Goal: Task Accomplishment & Management: Manage account settings

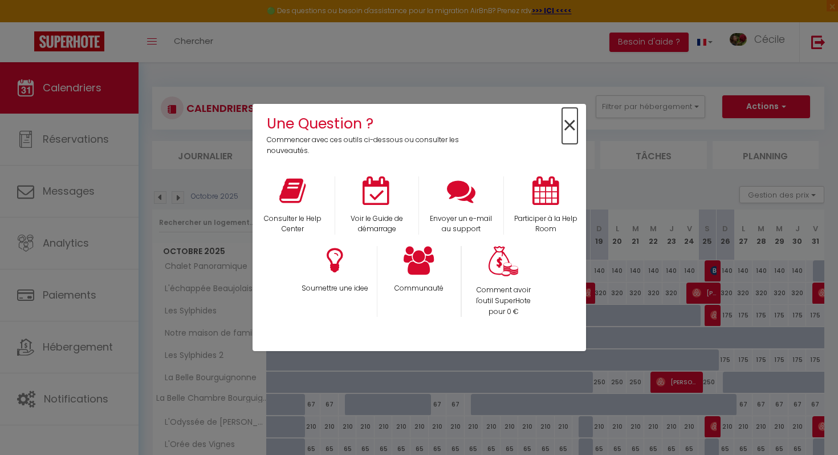
click at [576, 125] on span "×" at bounding box center [569, 126] width 15 height 36
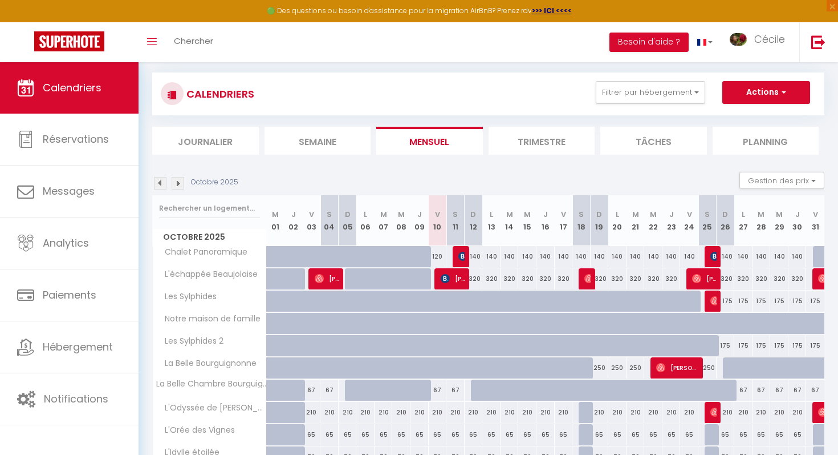
scroll to position [97, 0]
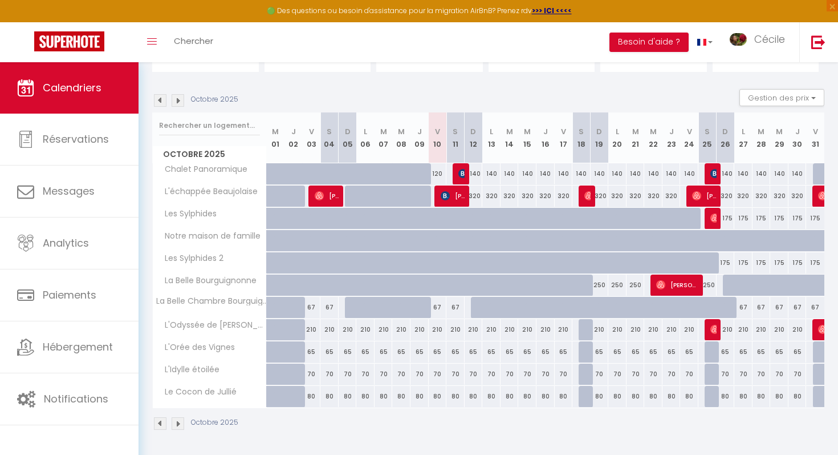
click at [349, 310] on div at bounding box center [354, 308] width 18 height 22
type input "67"
type input "Dim 05 Octobre 2025"
type input "Lun 06 Octobre 2025"
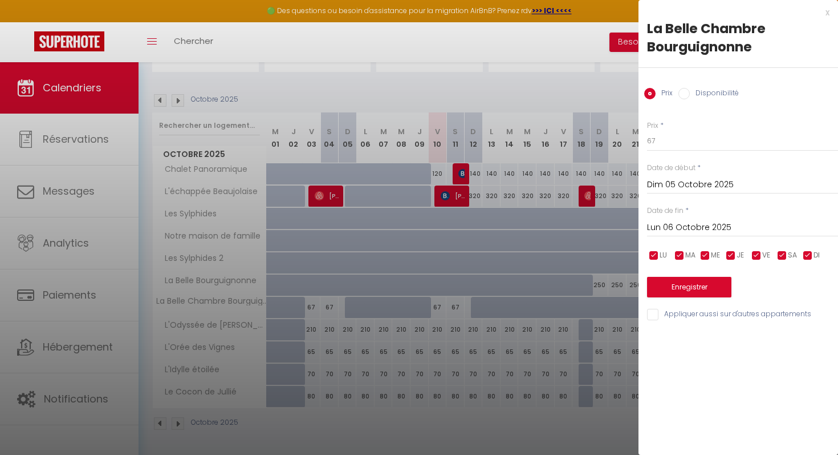
click at [688, 183] on input "Dim 05 Octobre 2025" at bounding box center [742, 184] width 191 height 15
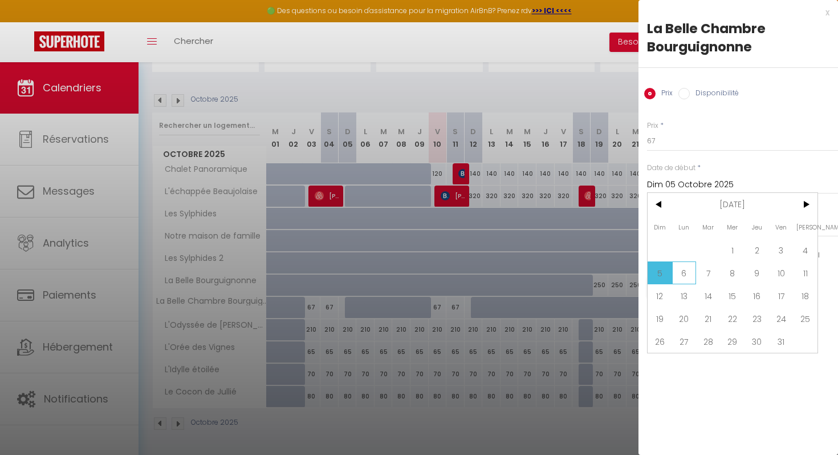
click at [687, 267] on span "6" at bounding box center [684, 272] width 25 height 23
type input "Lun 06 Octobre 2025"
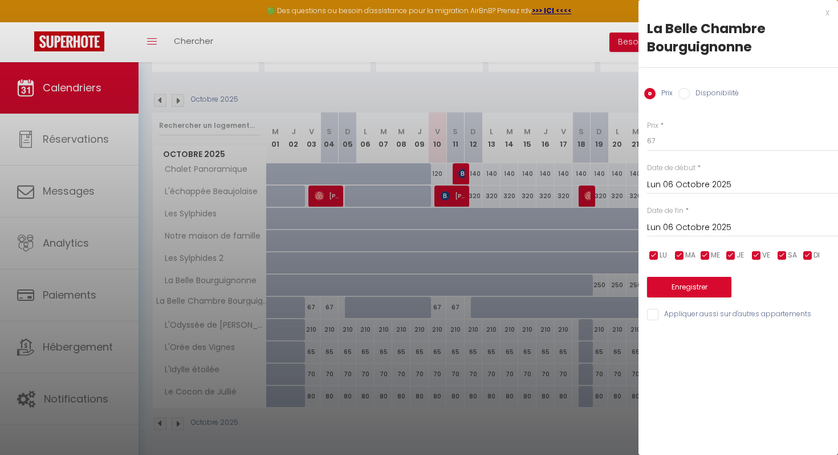
click at [696, 225] on input "Lun 06 Octobre 2025" at bounding box center [742, 227] width 191 height 15
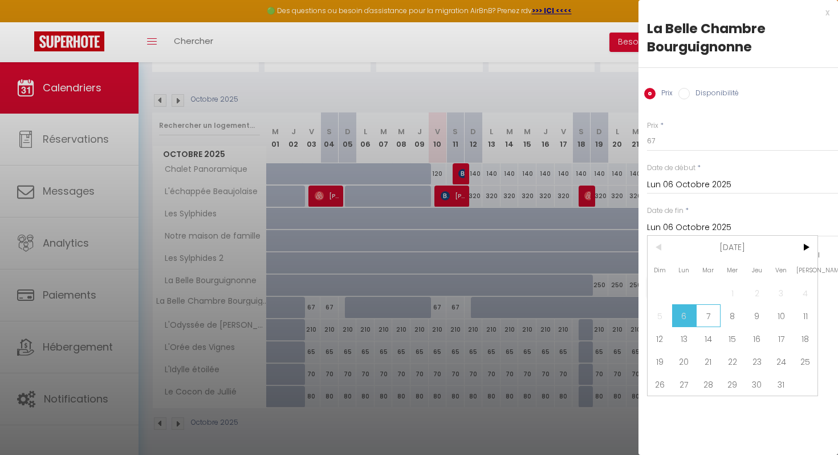
click at [708, 307] on span "7" at bounding box center [708, 315] width 25 height 23
type input "[DATE]"
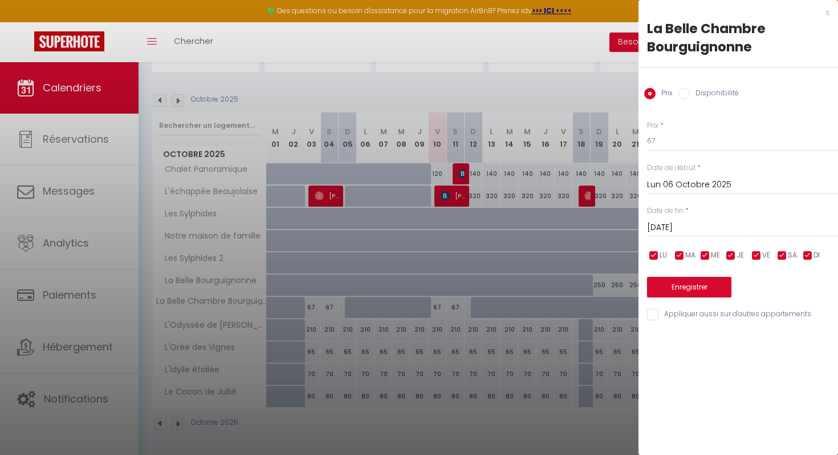
click at [683, 255] on input "checkbox" at bounding box center [679, 255] width 11 height 11
checkbox input "false"
click at [702, 256] on input "checkbox" at bounding box center [705, 255] width 11 height 11
checkbox input "false"
click at [730, 256] on input "checkbox" at bounding box center [731, 255] width 11 height 11
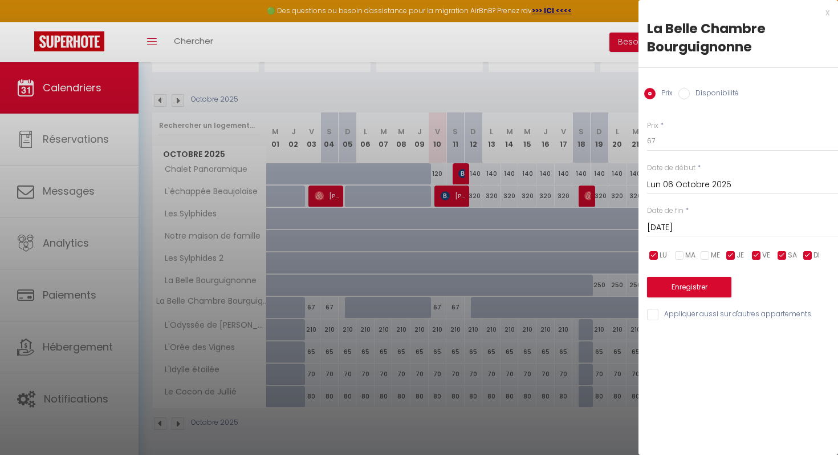
checkbox input "false"
click at [760, 256] on input "checkbox" at bounding box center [756, 255] width 11 height 11
checkbox input "false"
click at [781, 256] on input "checkbox" at bounding box center [782, 255] width 11 height 11
checkbox input "false"
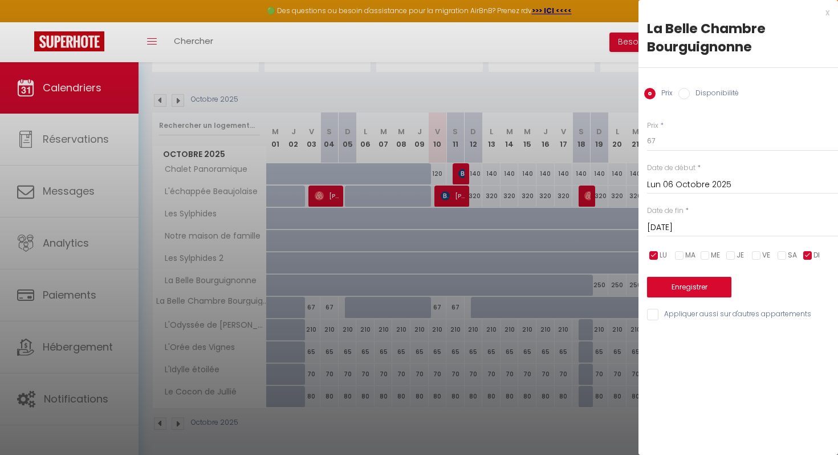
click at [808, 257] on input "checkbox" at bounding box center [808, 255] width 11 height 11
checkbox input "false"
click at [729, 228] on input "[DATE]" at bounding box center [742, 227] width 191 height 15
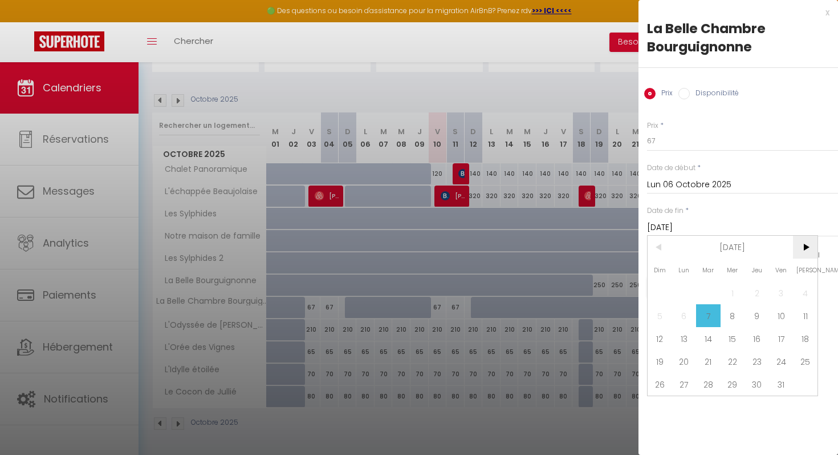
click at [808, 242] on span ">" at bounding box center [805, 247] width 25 height 23
click at [664, 249] on span "<" at bounding box center [660, 247] width 25 height 23
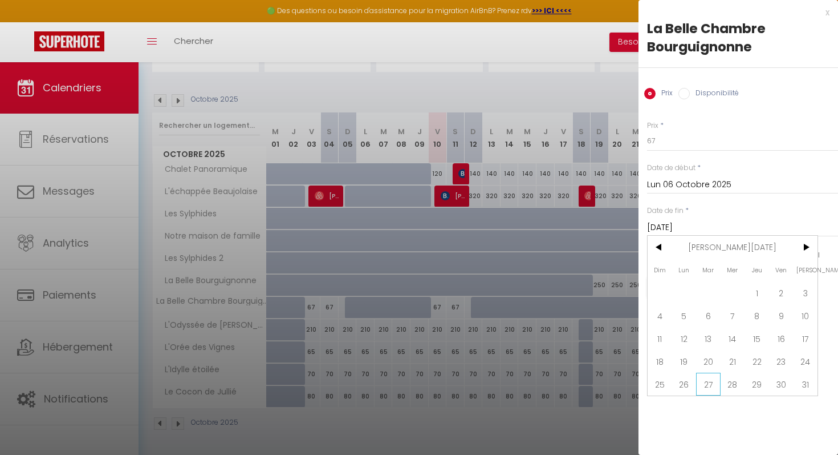
click at [700, 387] on span "27" at bounding box center [708, 383] width 25 height 23
type input "[DATE]"
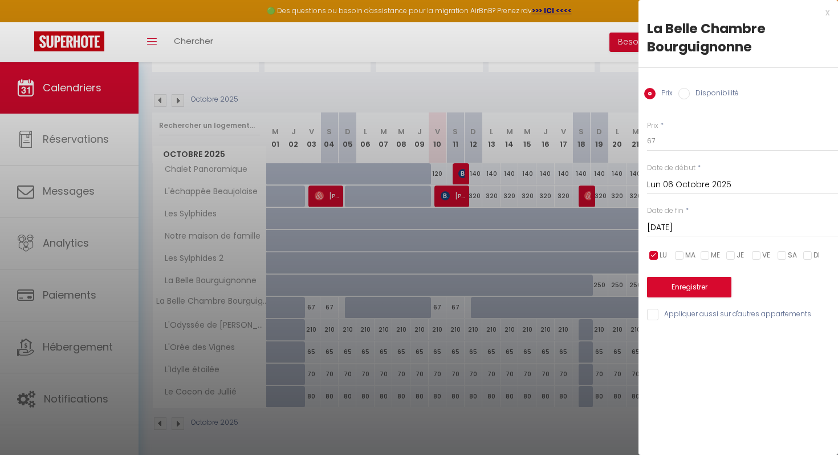
click at [679, 93] on input "Disponibilité" at bounding box center [684, 93] width 11 height 11
radio input "true"
radio input "false"
click at [674, 147] on select "Disponible Indisponible" at bounding box center [742, 142] width 191 height 22
click at [647, 131] on select "Disponible Indisponible" at bounding box center [742, 142] width 191 height 22
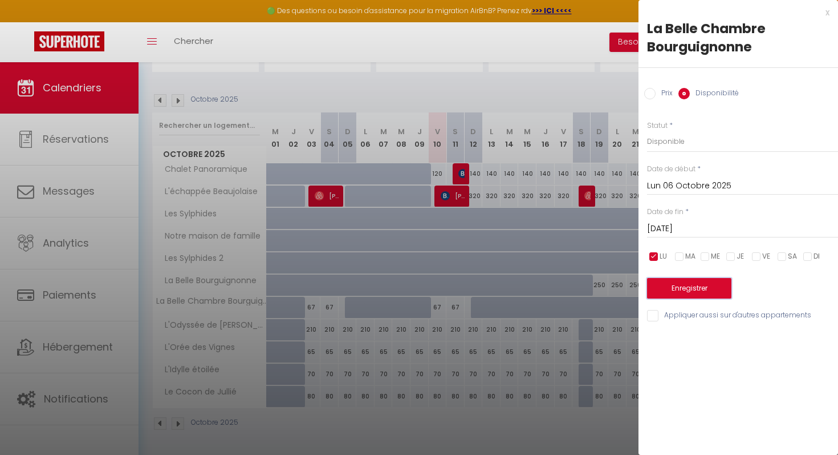
click at [680, 285] on button "Enregistrer" at bounding box center [689, 288] width 84 height 21
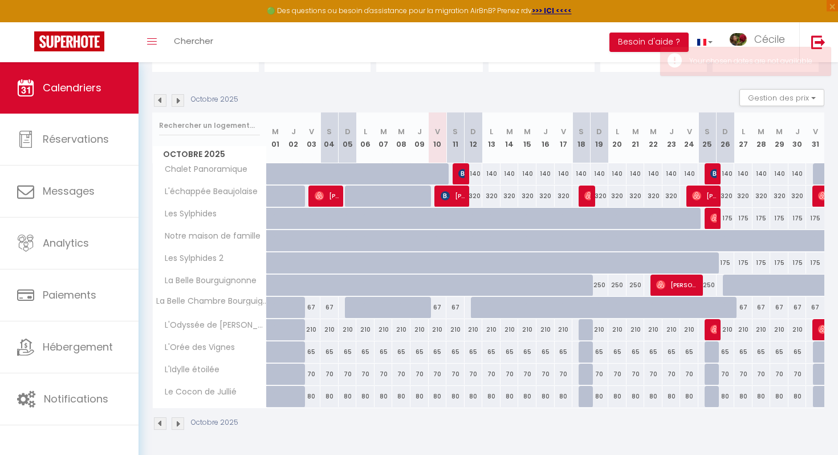
click at [366, 315] on div at bounding box center [372, 314] width 18 height 22
type input "[DATE]"
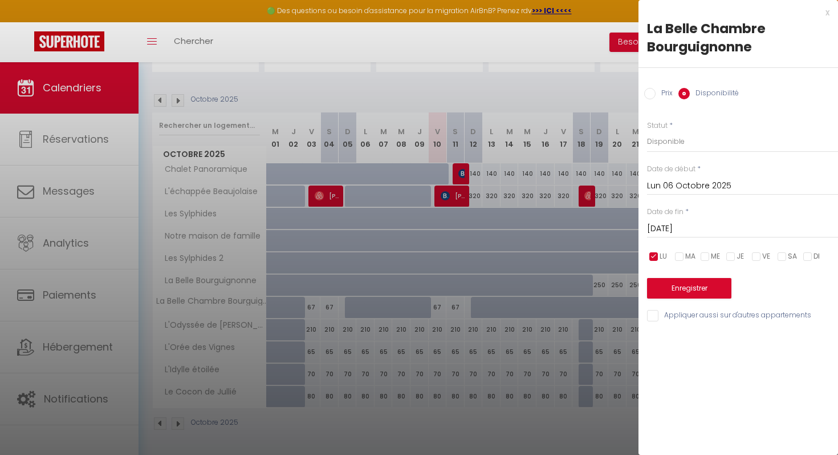
click at [678, 222] on input "[DATE]" at bounding box center [742, 228] width 191 height 15
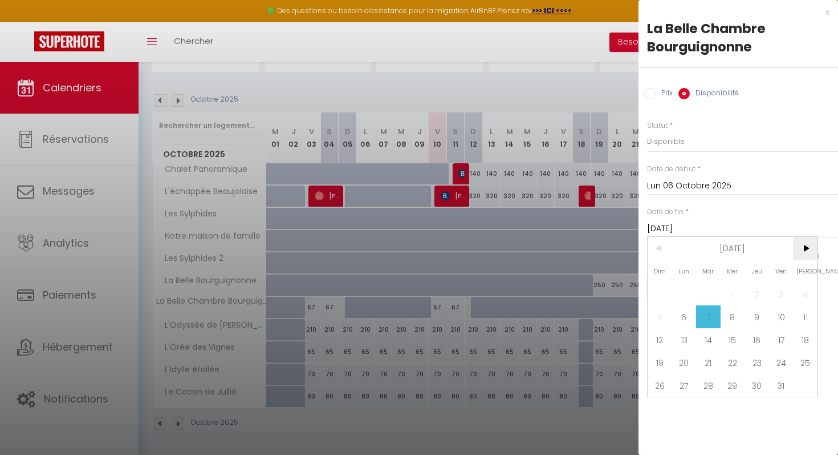
click at [803, 248] on span ">" at bounding box center [805, 248] width 25 height 23
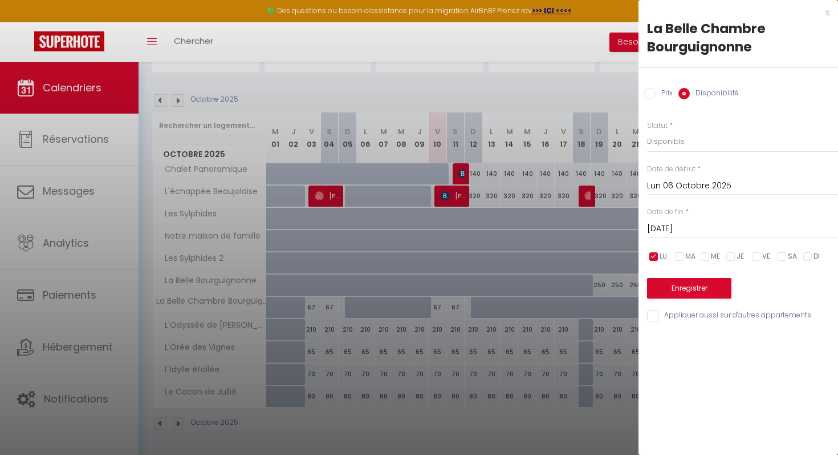
click at [828, 14] on div "x" at bounding box center [734, 13] width 191 height 14
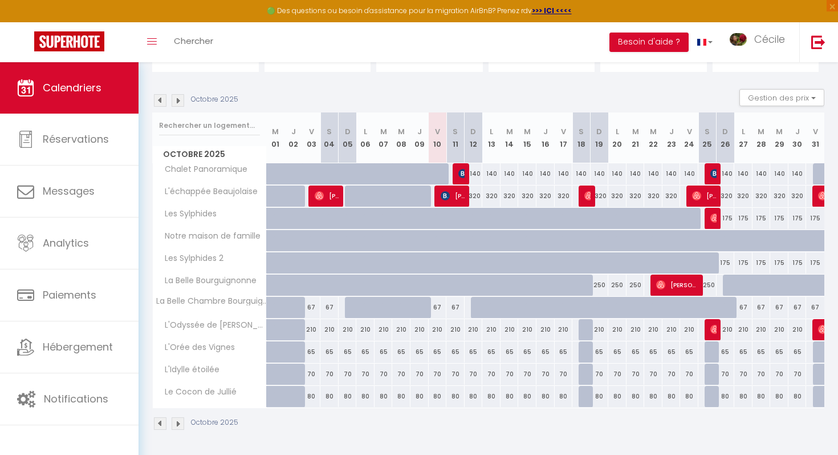
click at [488, 311] on div at bounding box center [492, 308] width 18 height 22
select select "1"
type input "Lun 13 Octobre 2025"
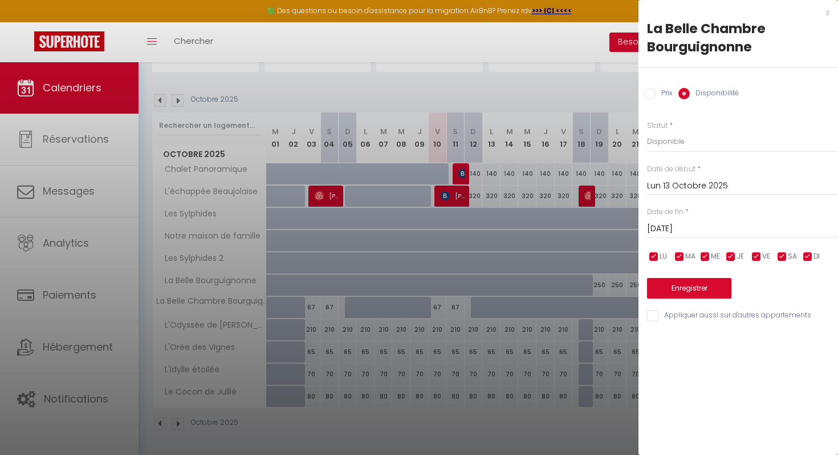
click at [663, 230] on input "[DATE]" at bounding box center [742, 228] width 191 height 15
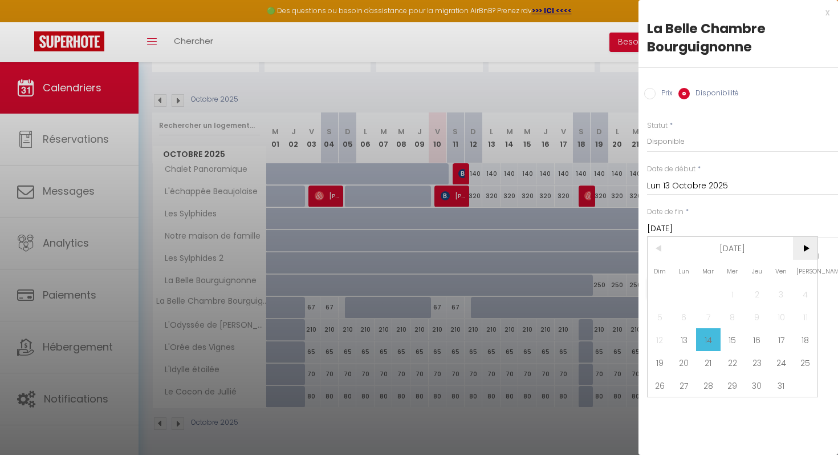
click at [807, 245] on span ">" at bounding box center [805, 248] width 25 height 23
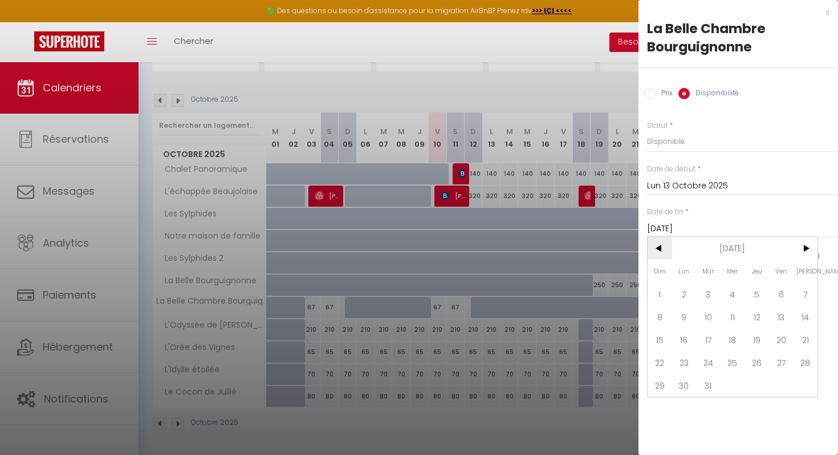
click at [664, 245] on span "<" at bounding box center [660, 248] width 25 height 23
click at [710, 378] on span "27" at bounding box center [708, 385] width 25 height 23
type input "[DATE]"
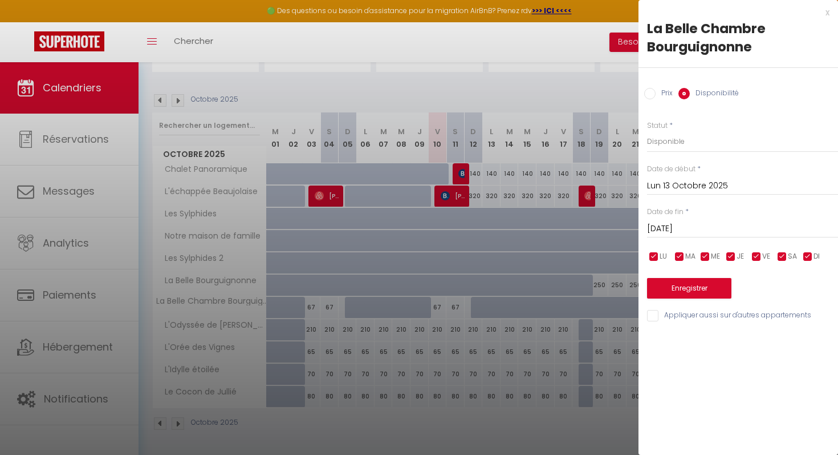
click at [679, 258] on input "checkbox" at bounding box center [679, 256] width 11 height 11
checkbox input "false"
click at [706, 258] on input "checkbox" at bounding box center [705, 256] width 11 height 11
checkbox input "false"
click at [732, 258] on input "checkbox" at bounding box center [731, 256] width 11 height 11
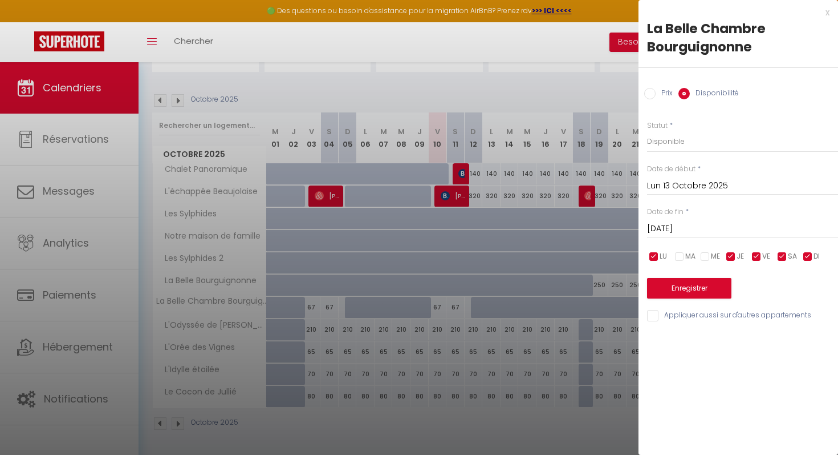
checkbox input "false"
click at [763, 258] on span "VE" at bounding box center [767, 256] width 8 height 11
checkbox input "false"
click at [779, 259] on input "checkbox" at bounding box center [782, 256] width 11 height 11
checkbox input "false"
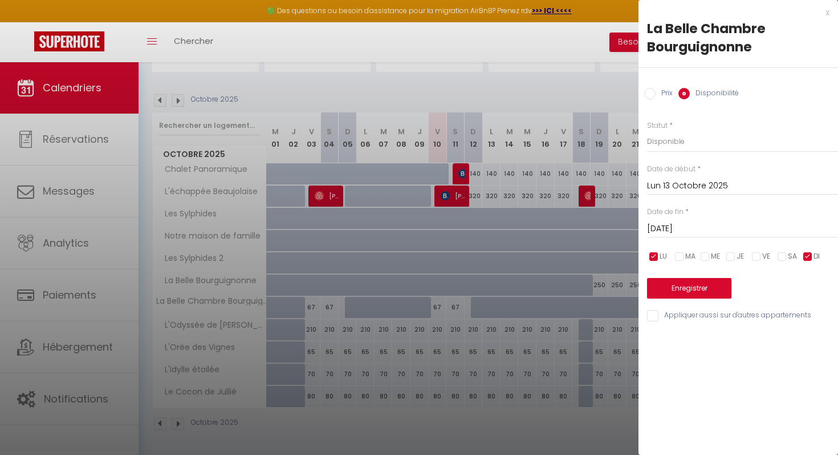
click at [805, 257] on input "checkbox" at bounding box center [808, 256] width 11 height 11
checkbox input "false"
click at [683, 286] on button "Enregistrer" at bounding box center [689, 288] width 84 height 21
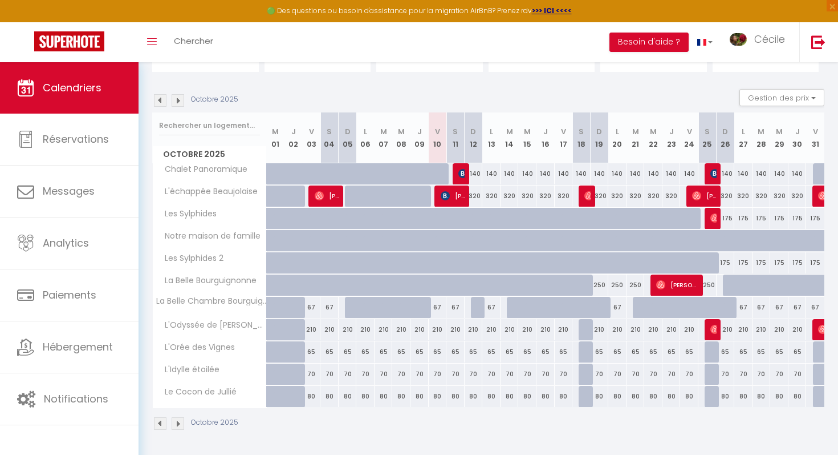
click at [182, 107] on div "Octobre 2025 Gestion des prix Nb Nuits minimum Règles Disponibilité" at bounding box center [488, 100] width 672 height 23
click at [181, 103] on img at bounding box center [178, 100] width 13 height 13
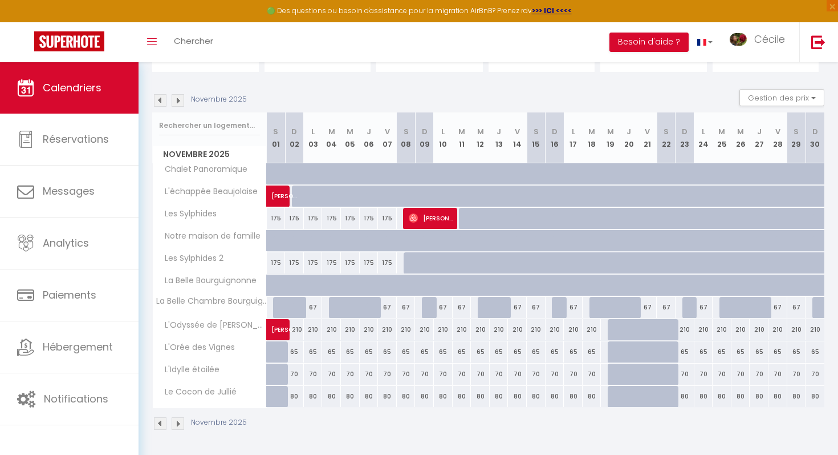
click at [183, 102] on img at bounding box center [178, 100] width 13 height 13
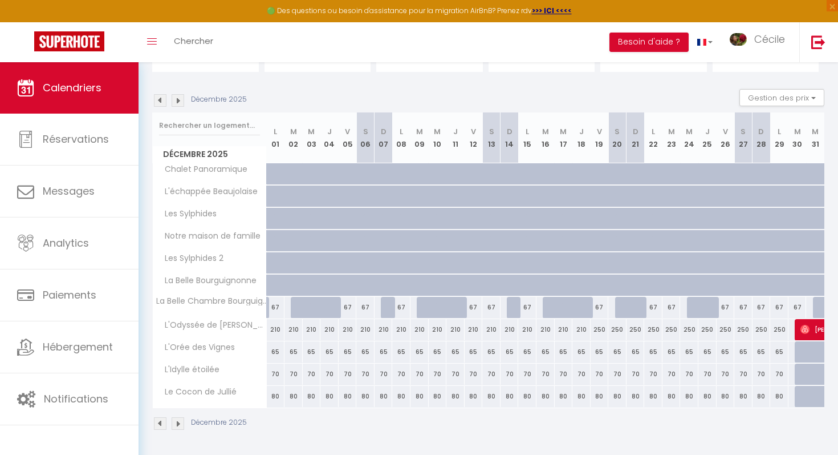
click at [183, 102] on img at bounding box center [178, 100] width 13 height 13
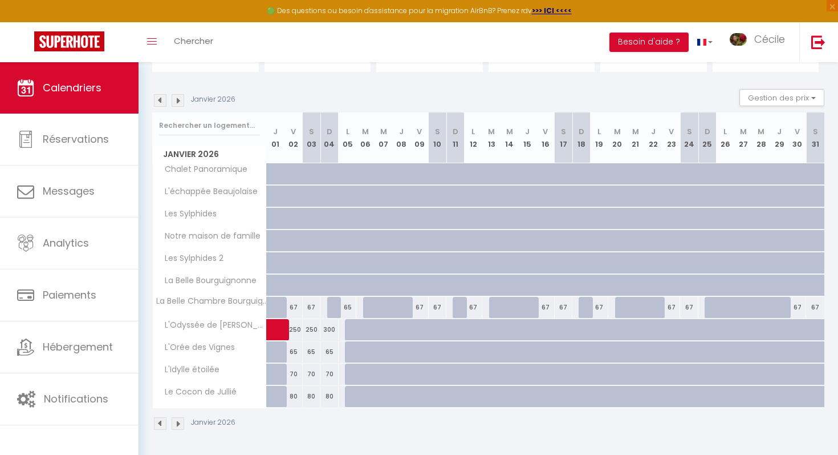
click at [183, 102] on img at bounding box center [178, 100] width 13 height 13
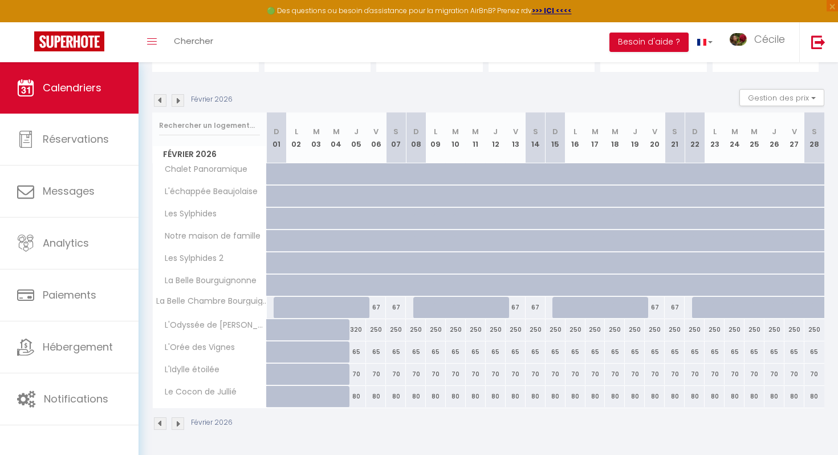
click at [183, 102] on img at bounding box center [178, 100] width 13 height 13
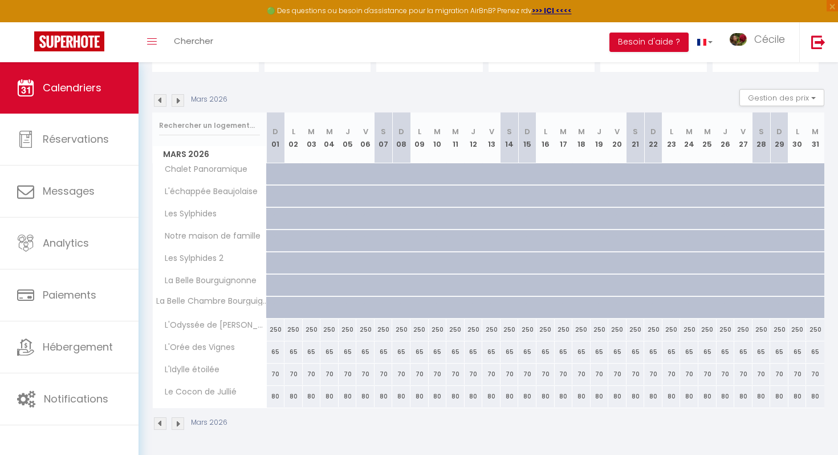
click at [183, 102] on img at bounding box center [178, 100] width 13 height 13
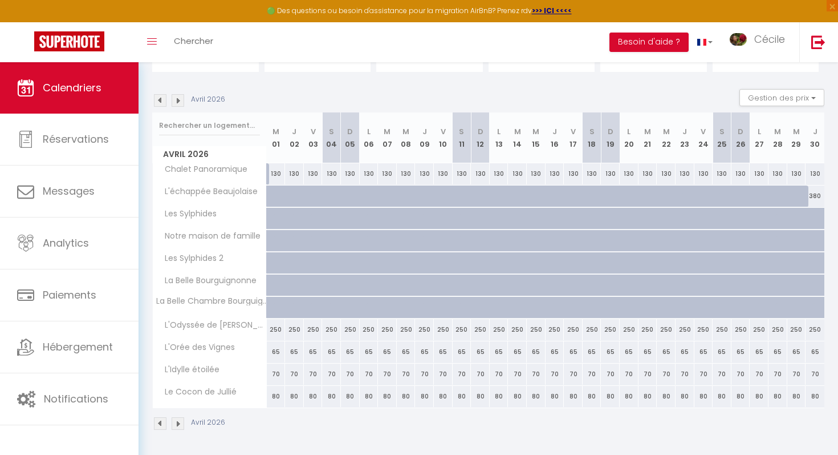
click at [183, 102] on img at bounding box center [178, 100] width 13 height 13
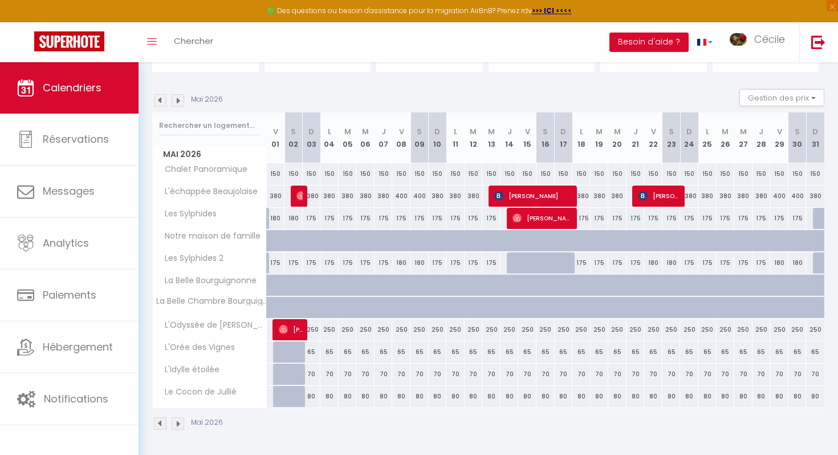
click at [272, 308] on div at bounding box center [276, 308] width 18 height 22
select select "1"
type input "Ven 01 Mai 2026"
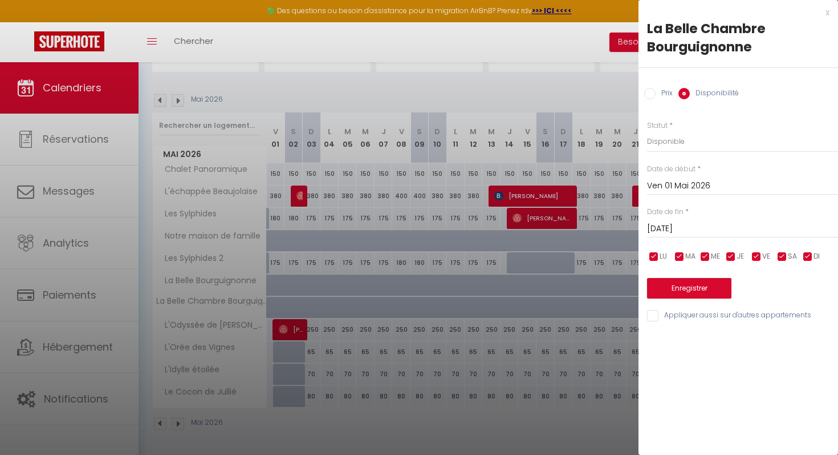
click at [727, 224] on input "[DATE]" at bounding box center [742, 228] width 191 height 15
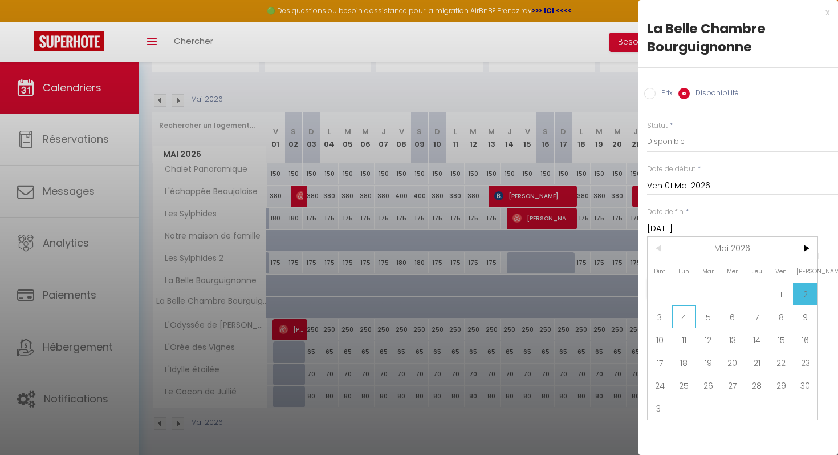
click at [689, 317] on span "4" at bounding box center [684, 316] width 25 height 23
type input "Lun 04 Mai 2026"
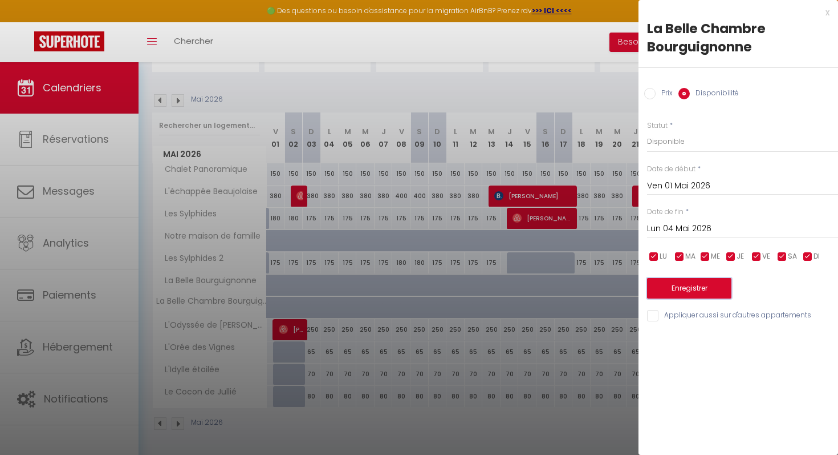
click at [693, 282] on button "Enregistrer" at bounding box center [689, 288] width 84 height 21
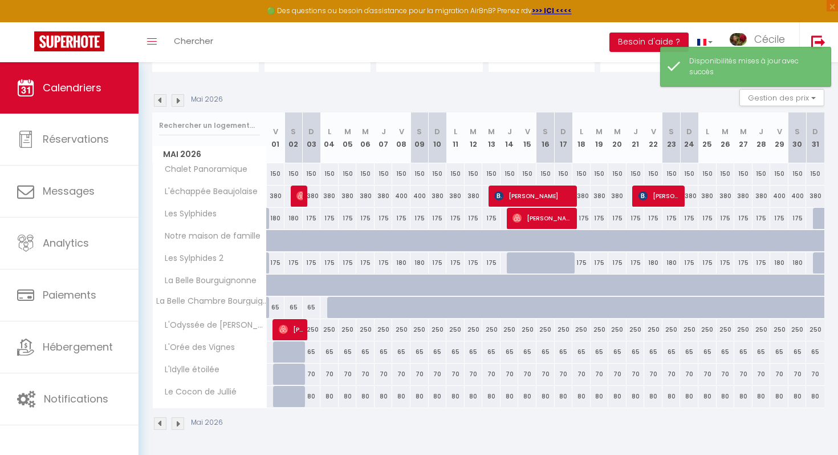
click at [277, 309] on div "65" at bounding box center [276, 307] width 18 height 21
select select "1"
type input "Ven 01 Mai 2026"
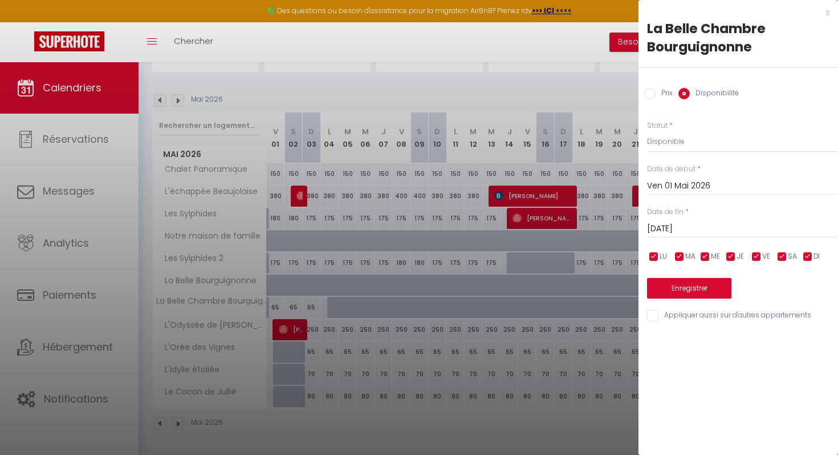
click at [679, 220] on div "[DATE] < [DATE] > Dim Lun Mar Mer Jeu Ven Sam 1 2 3 4 5 6 7 8 9 10 11 12 13 14 …" at bounding box center [742, 227] width 191 height 21
click at [678, 226] on input "[DATE]" at bounding box center [742, 228] width 191 height 15
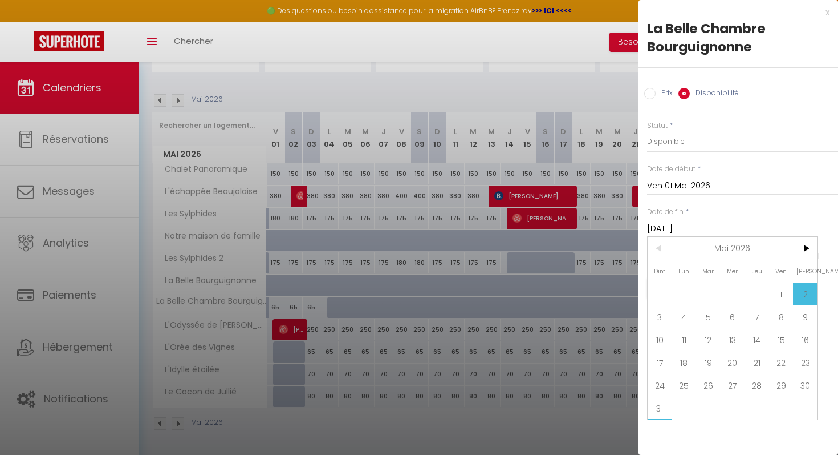
click at [656, 408] on span "31" at bounding box center [660, 407] width 25 height 23
type input "Dim 31 Mai 2026"
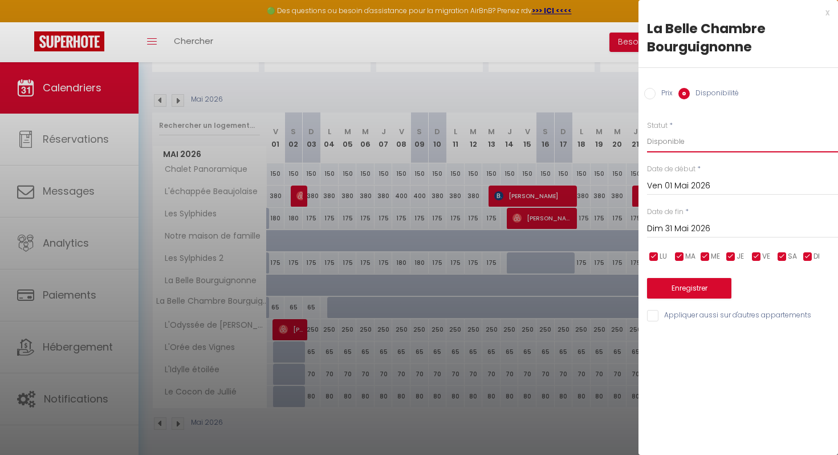
click at [695, 148] on select "Disponible Indisponible" at bounding box center [742, 142] width 191 height 22
click at [655, 92] on input "Prix" at bounding box center [650, 93] width 11 height 11
radio input "true"
radio input "false"
drag, startPoint x: 658, startPoint y: 137, endPoint x: 636, endPoint y: 137, distance: 21.7
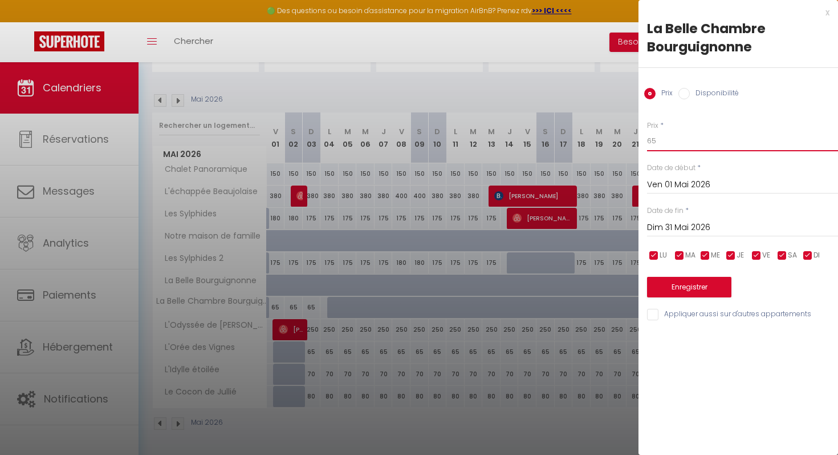
click at [636, 137] on body "🟢 Des questions ou besoin d'assistance pour la migration AirBnB? Prenez rdv >>>…" at bounding box center [419, 210] width 838 height 490
type input "§"
type input "67"
click at [707, 290] on button "Enregistrer" at bounding box center [689, 287] width 84 height 21
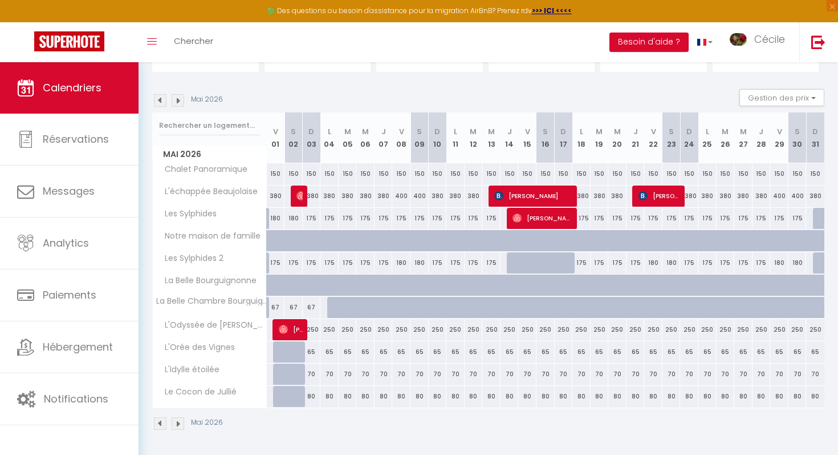
click at [402, 310] on div at bounding box center [408, 314] width 18 height 22
type input "67"
type input "Ven 08 Mai 2026"
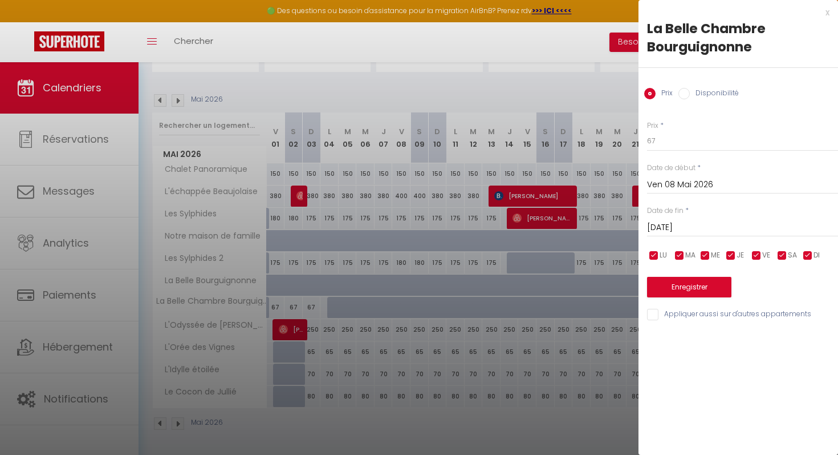
click at [661, 222] on input "[DATE]" at bounding box center [742, 227] width 191 height 15
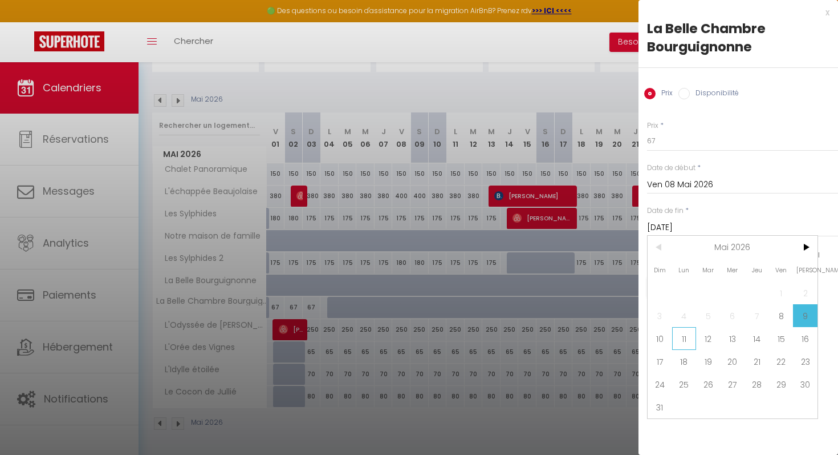
click at [683, 339] on span "11" at bounding box center [684, 338] width 25 height 23
type input "Lun 11 Mai 2026"
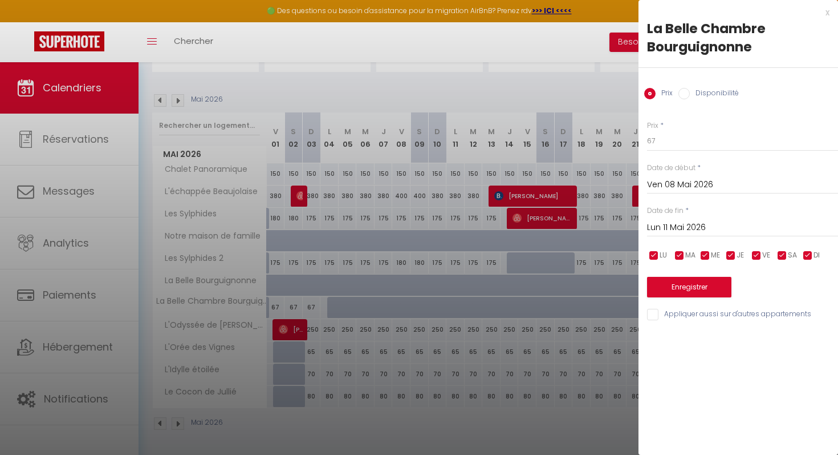
click at [686, 97] on input "Disponibilité" at bounding box center [684, 93] width 11 height 11
radio input "true"
radio input "false"
click at [666, 287] on button "Enregistrer" at bounding box center [689, 288] width 84 height 21
